Goal: Transaction & Acquisition: Purchase product/service

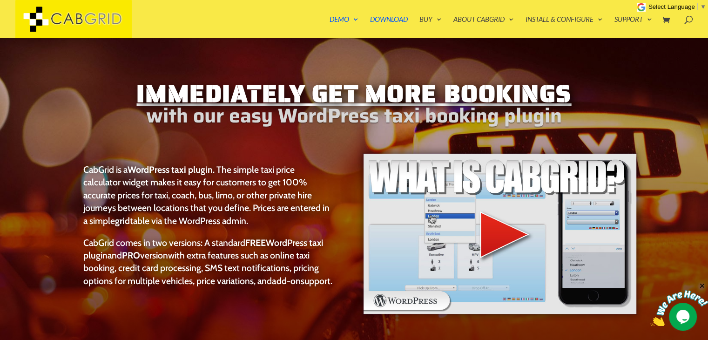
click at [494, 231] on img at bounding box center [500, 234] width 275 height 162
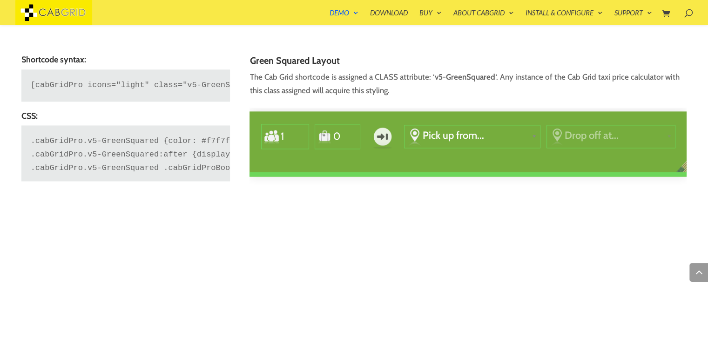
scroll to position [1278, 0]
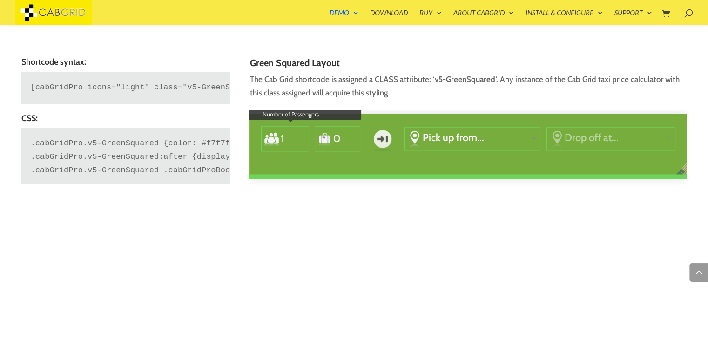
click at [288, 130] on input "1" at bounding box center [291, 138] width 22 height 21
click at [301, 133] on input "2" at bounding box center [291, 138] width 22 height 21
type input "3"
click at [301, 133] on input "3" at bounding box center [291, 138] width 22 height 21
click at [352, 133] on input "1" at bounding box center [344, 138] width 22 height 21
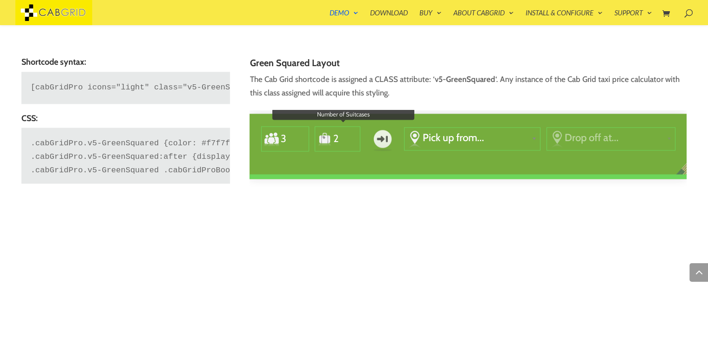
click at [352, 133] on input "2" at bounding box center [344, 138] width 22 height 21
type input "3"
click at [352, 133] on input "3" at bounding box center [344, 138] width 22 height 21
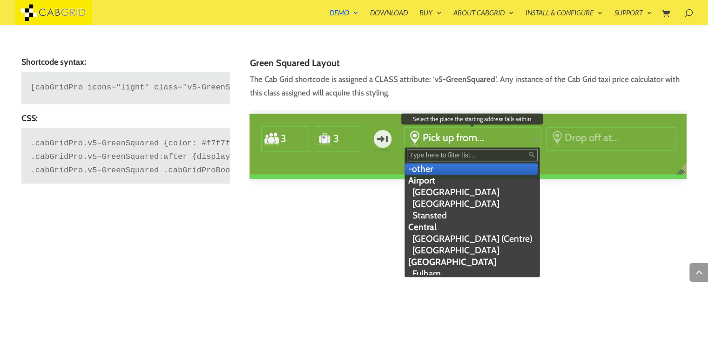
click at [421, 133] on link "Pick up from..." at bounding box center [472, 138] width 135 height 21
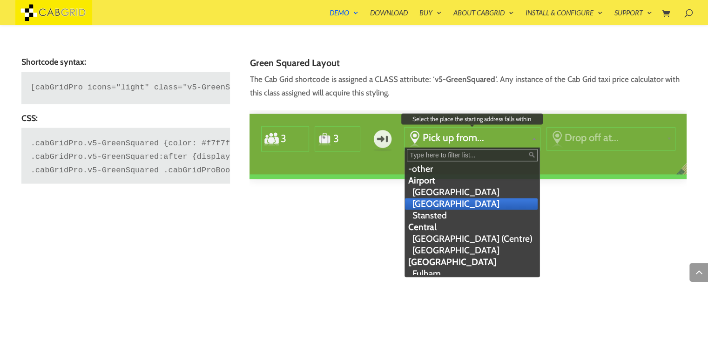
scroll to position [0, 0]
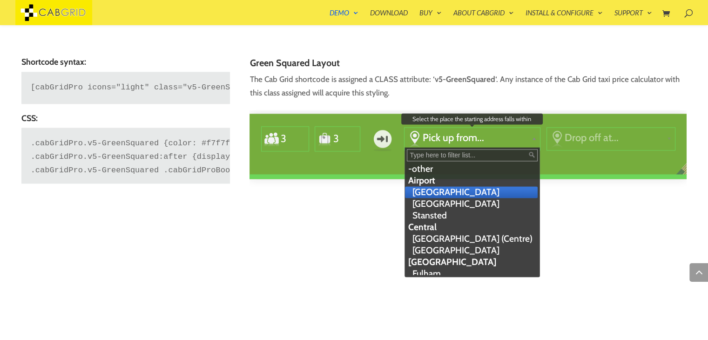
click at [438, 196] on li "Gatwick Airport" at bounding box center [471, 192] width 133 height 12
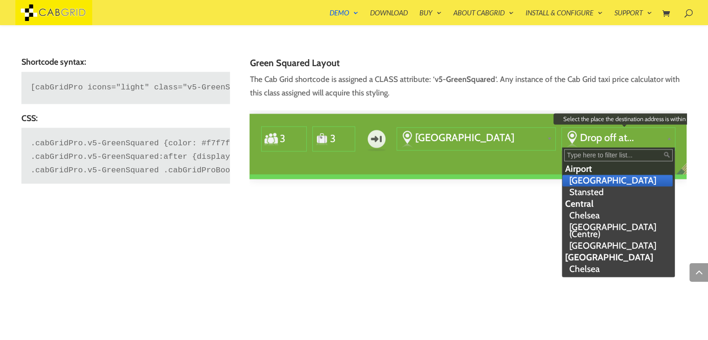
click at [596, 135] on span "Drop off at..." at bounding box center [621, 137] width 83 height 13
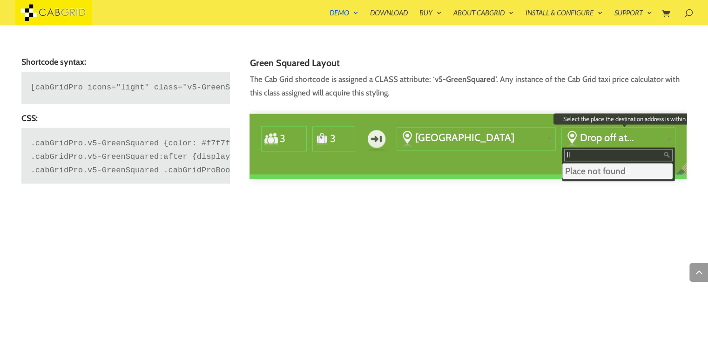
type input "l"
type input "m"
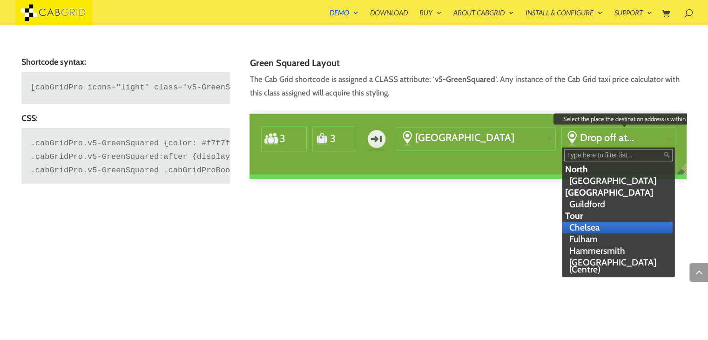
scroll to position [261, 0]
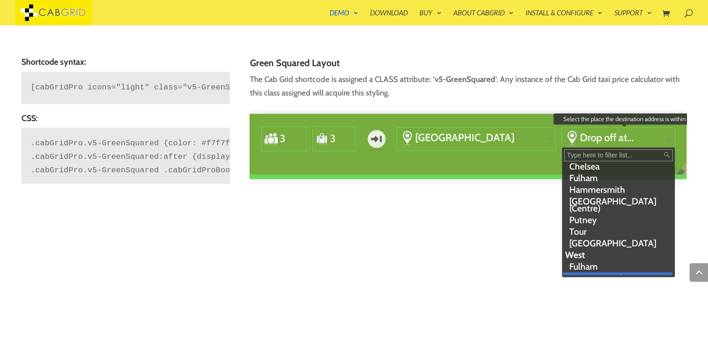
click at [567, 272] on li "Hammersmith" at bounding box center [617, 278] width 110 height 12
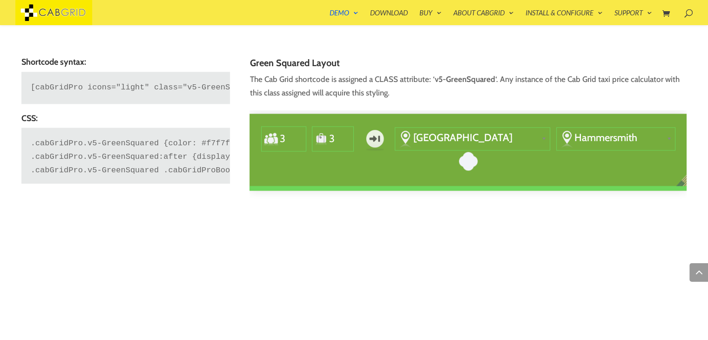
type input "0"
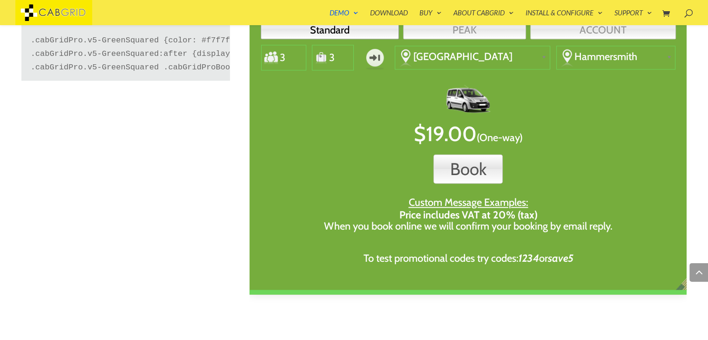
scroll to position [1382, 0]
click at [468, 158] on button "Book" at bounding box center [467, 168] width 69 height 29
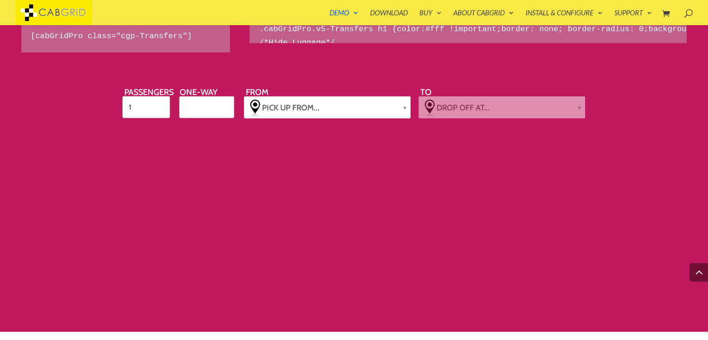
scroll to position [1831, 0]
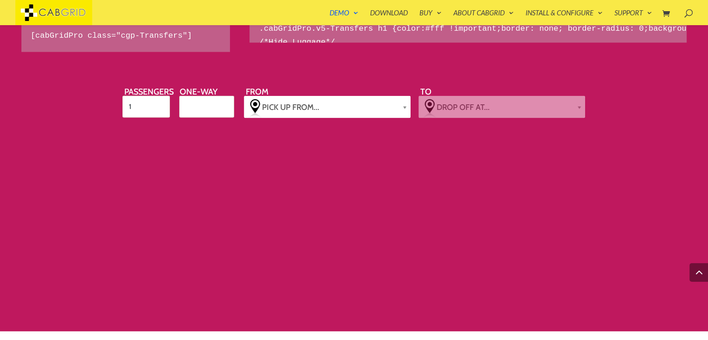
click at [202, 99] on label "One-way" at bounding box center [207, 94] width 58 height 12
click at [0, 0] on input "One-way" at bounding box center [0, 0] width 0 height 0
click at [149, 108] on input "1" at bounding box center [145, 107] width 47 height 22
type input "2"
click at [158, 103] on input "2" at bounding box center [145, 107] width 47 height 22
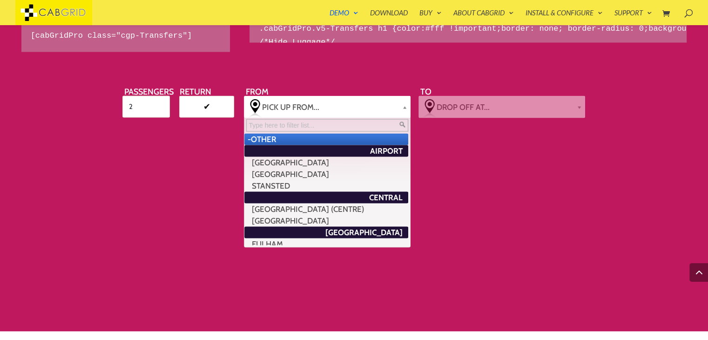
click at [300, 102] on span "Pick up from..." at bounding box center [330, 106] width 137 height 9
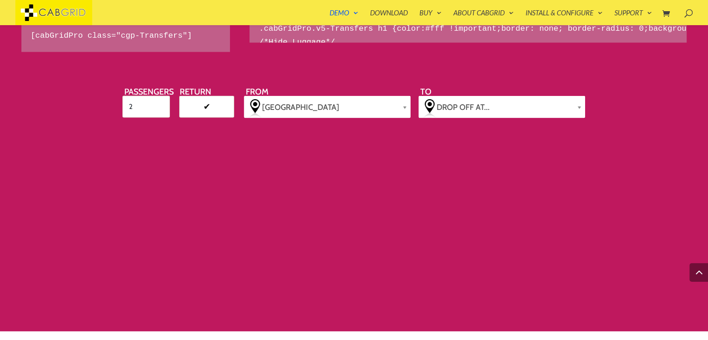
scroll to position [0, 0]
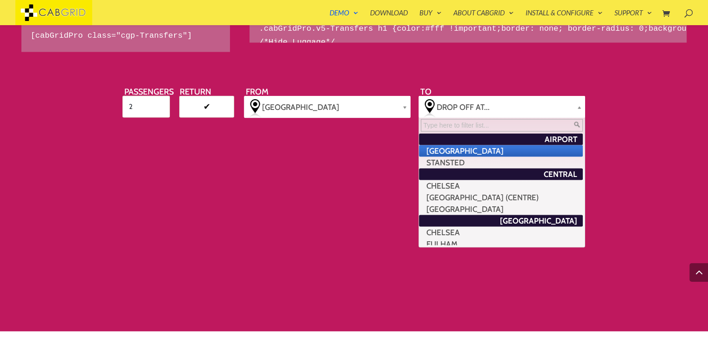
click at [468, 102] on span "Drop off at..." at bounding box center [504, 106] width 137 height 9
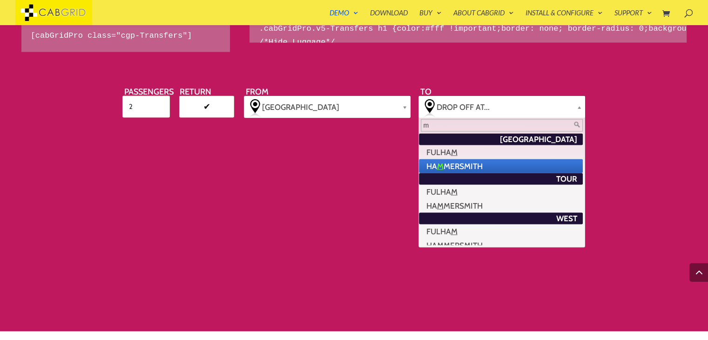
type input "m"
click at [459, 164] on li "Ha m mersmith" at bounding box center [501, 166] width 164 height 14
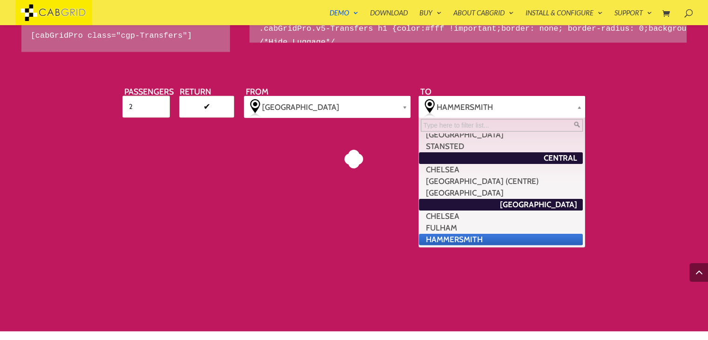
click at [501, 99] on link "Hammersmith" at bounding box center [501, 107] width 167 height 22
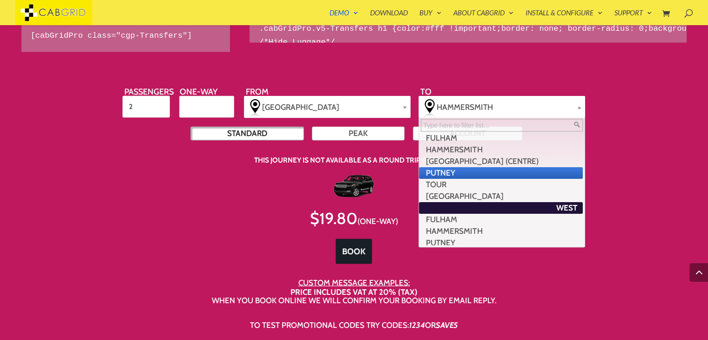
scroll to position [261, 0]
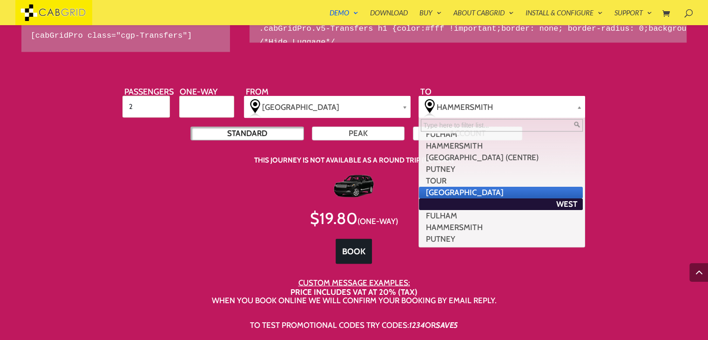
click at [451, 193] on li "West End" at bounding box center [501, 193] width 164 height 12
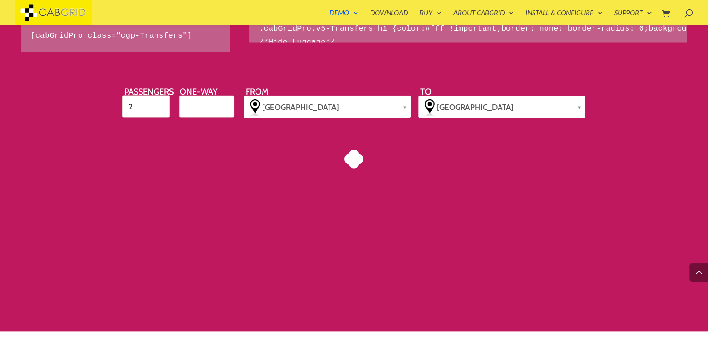
click at [451, 193] on div "Standard PEAK ACCOUNT Passengers 2 Luggage 0 One-way From Pick up from... -othe…" at bounding box center [354, 155] width 567 height 140
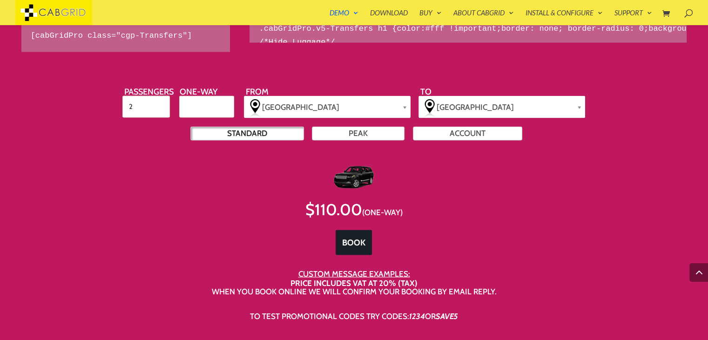
click at [257, 128] on link "Standard" at bounding box center [247, 134] width 114 height 14
click at [333, 130] on link "PEAK" at bounding box center [358, 134] width 93 height 14
click at [257, 135] on link "Standard" at bounding box center [247, 134] width 114 height 14
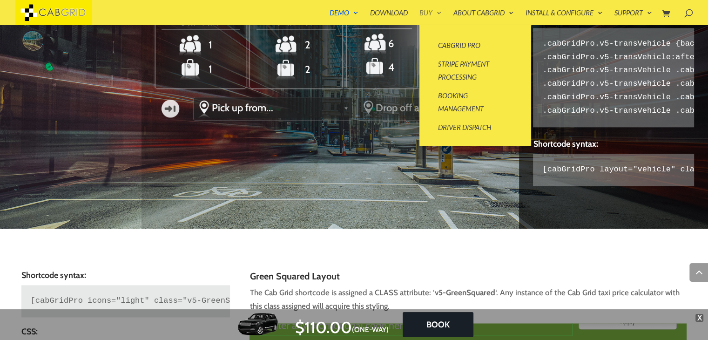
scroll to position [979, 0]
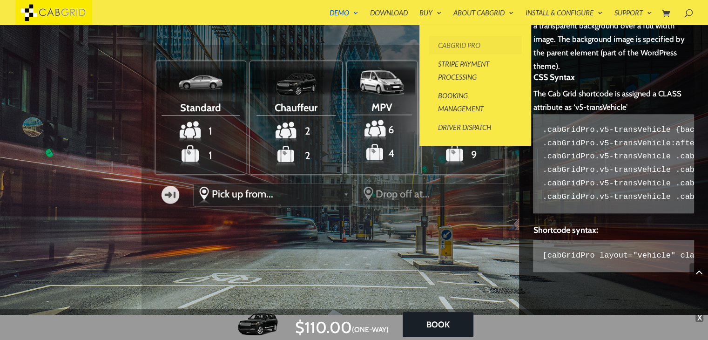
click at [438, 46] on link "CabGrid Pro" at bounding box center [475, 45] width 93 height 19
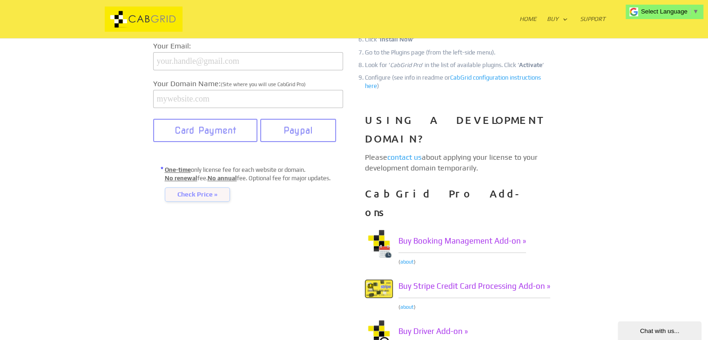
scroll to position [333, 0]
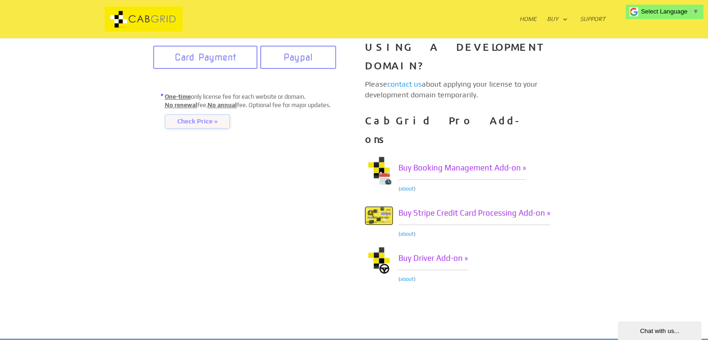
click at [199, 126] on span "Check Price »" at bounding box center [197, 121] width 65 height 15
click at [440, 202] on link "Buy Stripe Credit Card Processing Add-on »" at bounding box center [474, 213] width 152 height 23
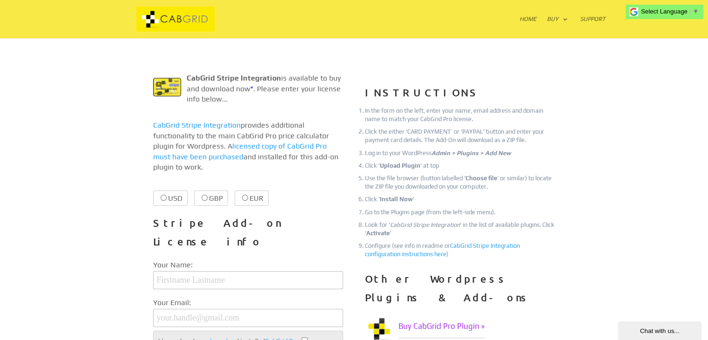
scroll to position [227, 0]
